Goal: Task Accomplishment & Management: Use online tool/utility

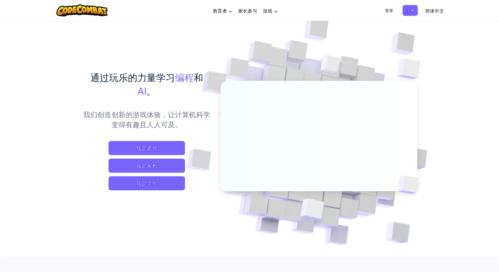
click at [152, 182] on span "我是学生" at bounding box center [147, 184] width 77 height 14
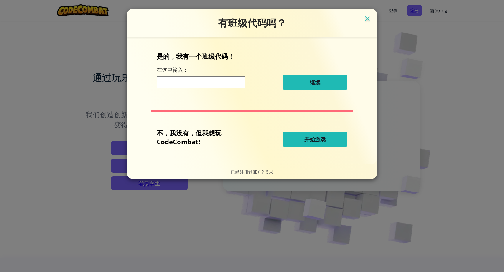
click at [367, 18] on img at bounding box center [367, 19] width 8 height 9
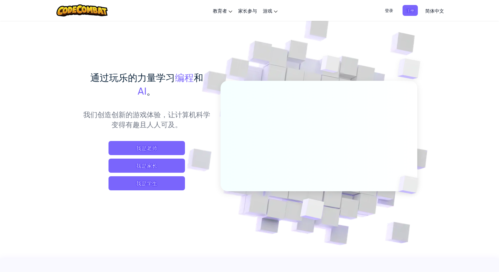
click at [450, 47] on img at bounding box center [315, 129] width 327 height 327
click at [146, 187] on span "我是学生" at bounding box center [147, 184] width 77 height 14
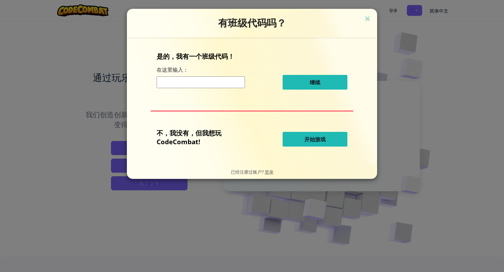
click at [219, 83] on input at bounding box center [201, 83] width 88 height 12
click at [306, 142] on span "开始游戏" at bounding box center [314, 139] width 21 height 7
click at [314, 140] on span "开始游戏" at bounding box center [314, 139] width 21 height 7
click at [369, 20] on img at bounding box center [367, 19] width 8 height 9
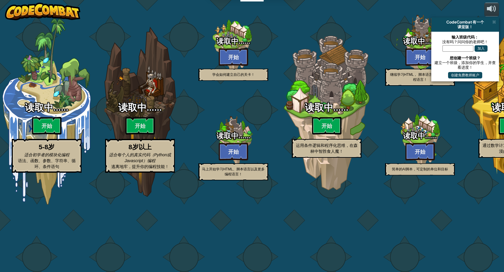
select select "zh-[PERSON_NAME]"
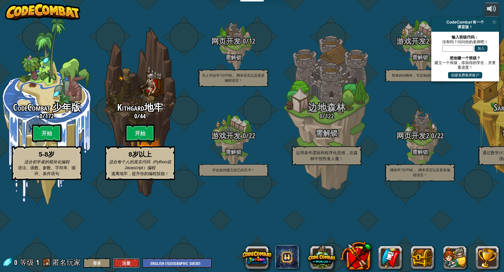
click at [122, 263] on button "注册" at bounding box center [126, 264] width 26 height 10
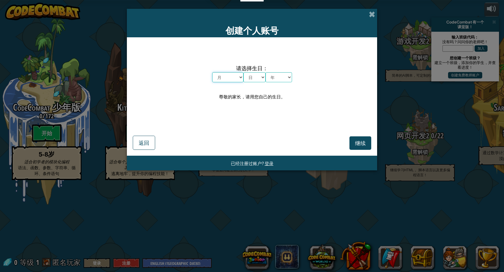
click at [239, 78] on select "月 一月 二月 三月 四月 五月 六月 七月 八月 九月 十月 十一月 十二月" at bounding box center [227, 77] width 31 height 10
select select "10"
click at [212, 72] on select "月 一月 二月 三月 四月 五月 六月 七月 八月 九月 十月 十一月 十二月" at bounding box center [227, 77] width 31 height 10
click at [260, 78] on select "日 1 2 3 4 5 6 7 8 9 10 11 12 13 14 15 16 17 18 19 20 21 22 23 24 25 26 27 28 29…" at bounding box center [254, 77] width 22 height 10
select select "27"
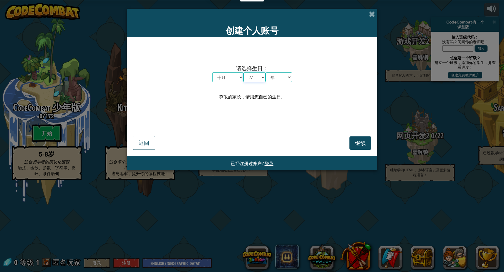
click at [243, 72] on select "日 1 2 3 4 5 6 7 8 9 10 11 12 13 14 15 16 17 18 19 20 21 22 23 24 25 26 27 28 29…" at bounding box center [254, 77] width 22 height 10
click at [290, 79] on select "年 2025 2024 2023 2022 2021 2020 2019 2018 2017 2016 2015 2014 2013 2012 2011 20…" at bounding box center [278, 77] width 26 height 10
select select "1984"
click at [265, 72] on select "年 2025 2024 2023 2022 2021 2020 2019 2018 2017 2016 2015 2014 2013 2012 2011 20…" at bounding box center [278, 77] width 26 height 10
click at [357, 144] on span "继续" at bounding box center [360, 143] width 11 height 7
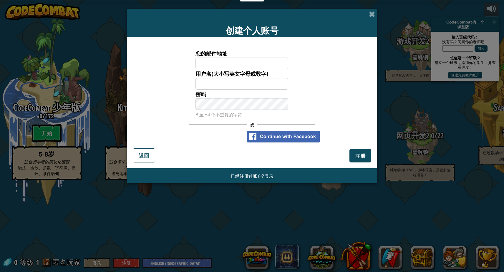
click at [202, 65] on input "您的邮件地址" at bounding box center [241, 64] width 93 height 12
type input "[EMAIL_ADDRESS][DOMAIN_NAME]"
click at [217, 84] on input "用户名(大小写英文字母或数字)" at bounding box center [241, 84] width 93 height 12
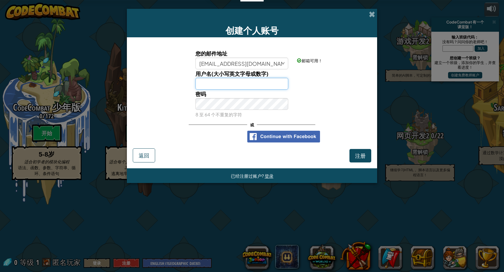
type input "aceofaesop"
click at [356, 154] on span "注册" at bounding box center [360, 155] width 11 height 7
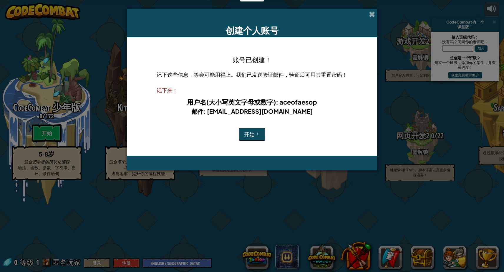
click at [253, 134] on button "开始！" at bounding box center [251, 135] width 27 height 14
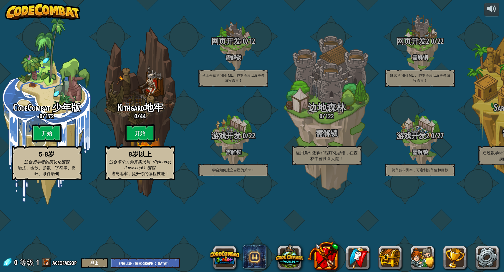
select select "zh-[PERSON_NAME]"
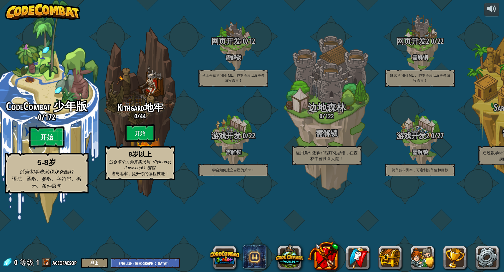
click at [49, 148] on btn "开始" at bounding box center [46, 137] width 35 height 21
select select "zh-[PERSON_NAME]"
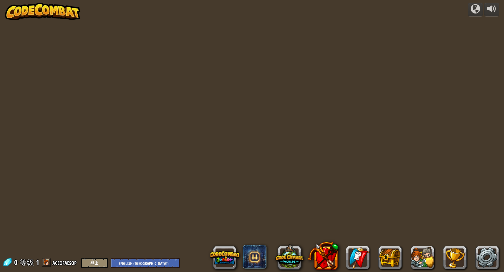
select select "zh-[PERSON_NAME]"
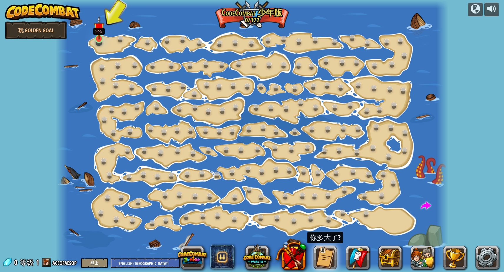
click at [101, 35] on img at bounding box center [99, 28] width 10 height 24
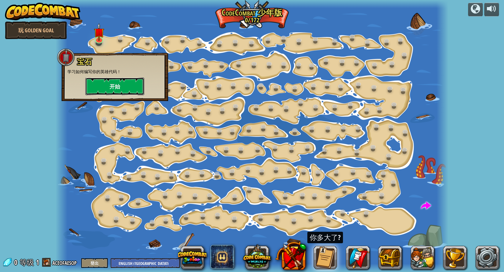
click at [111, 86] on button "开始" at bounding box center [114, 87] width 59 height 18
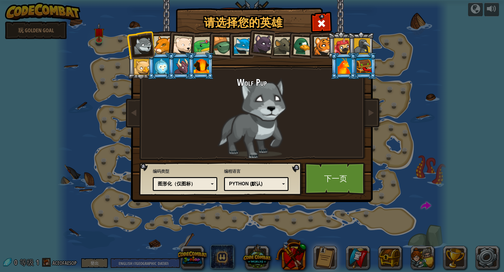
click at [206, 186] on div "图形化（仅图标）" at bounding box center [183, 184] width 51 height 7
click at [335, 179] on link "下一页" at bounding box center [335, 179] width 61 height 32
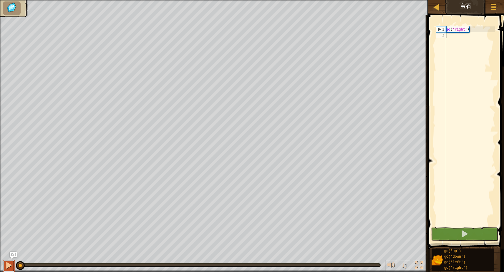
click at [10, 264] on div at bounding box center [9, 266] width 8 height 8
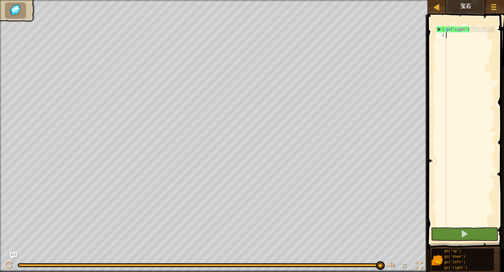
scroll to position [3, 0]
type textarea "go"
click at [467, 232] on span at bounding box center [464, 234] width 8 height 8
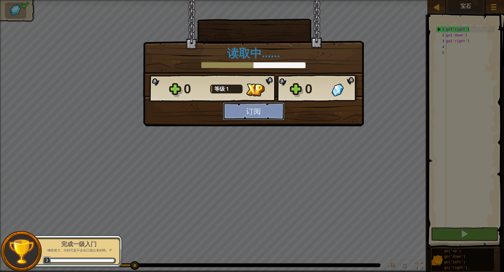
click at [257, 118] on button "订阅" at bounding box center [253, 112] width 61 height 18
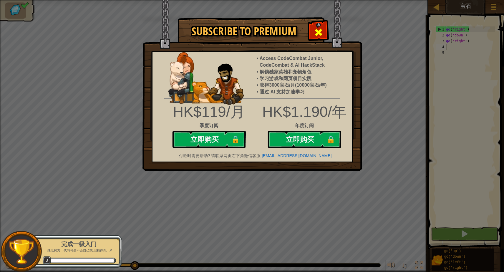
click at [319, 34] on span at bounding box center [318, 32] width 9 height 9
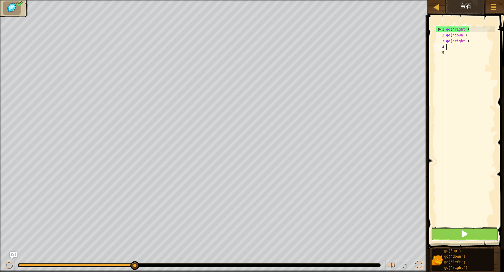
click at [452, 229] on button at bounding box center [464, 235] width 67 height 14
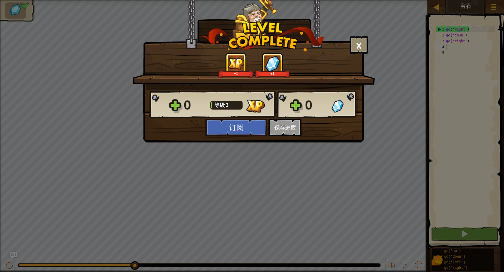
click at [285, 127] on div "0 等级 3 0 订阅 保存进度 继续" at bounding box center [253, 113] width 220 height 46
click at [241, 124] on button "订阅" at bounding box center [235, 128] width 61 height 18
